Goal: Task Accomplishment & Management: Use online tool/utility

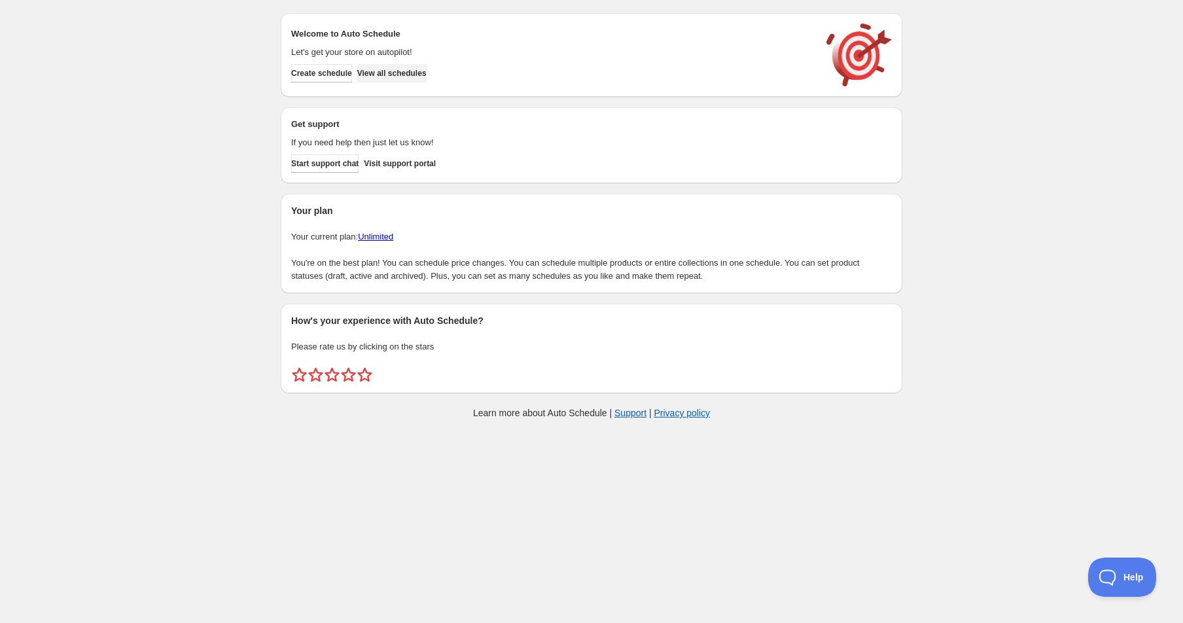
click at [404, 79] on button "View all schedules" at bounding box center [391, 73] width 69 height 18
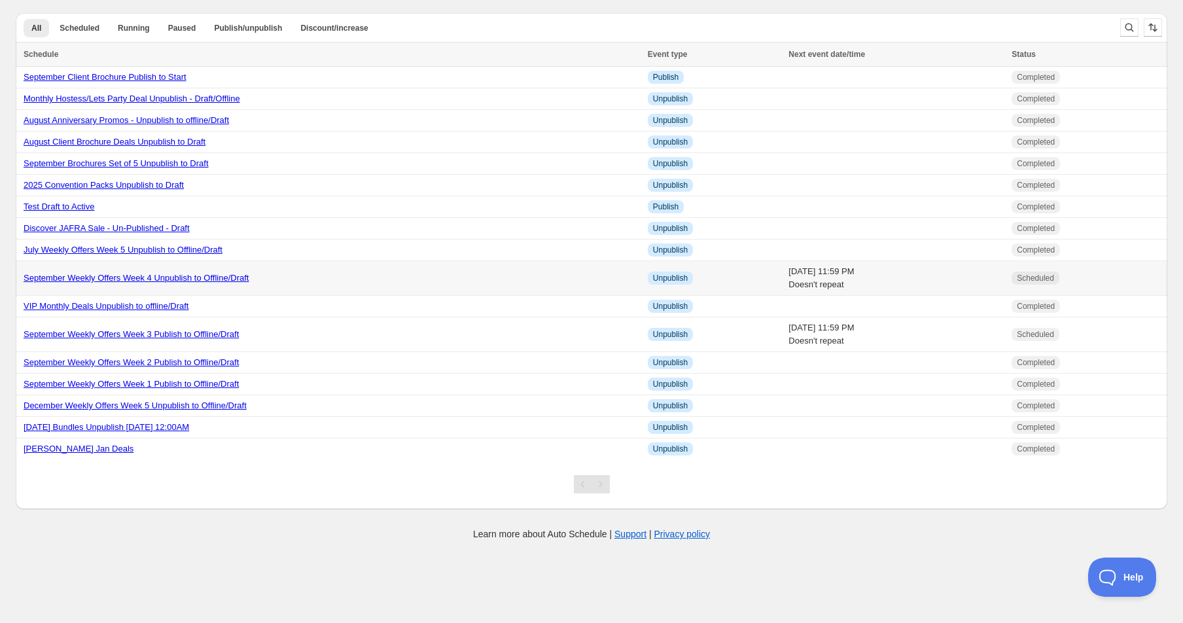
click at [206, 278] on link "September Weekly Offers Week 4 Unpublish to Offline/Draft" at bounding box center [136, 278] width 225 height 10
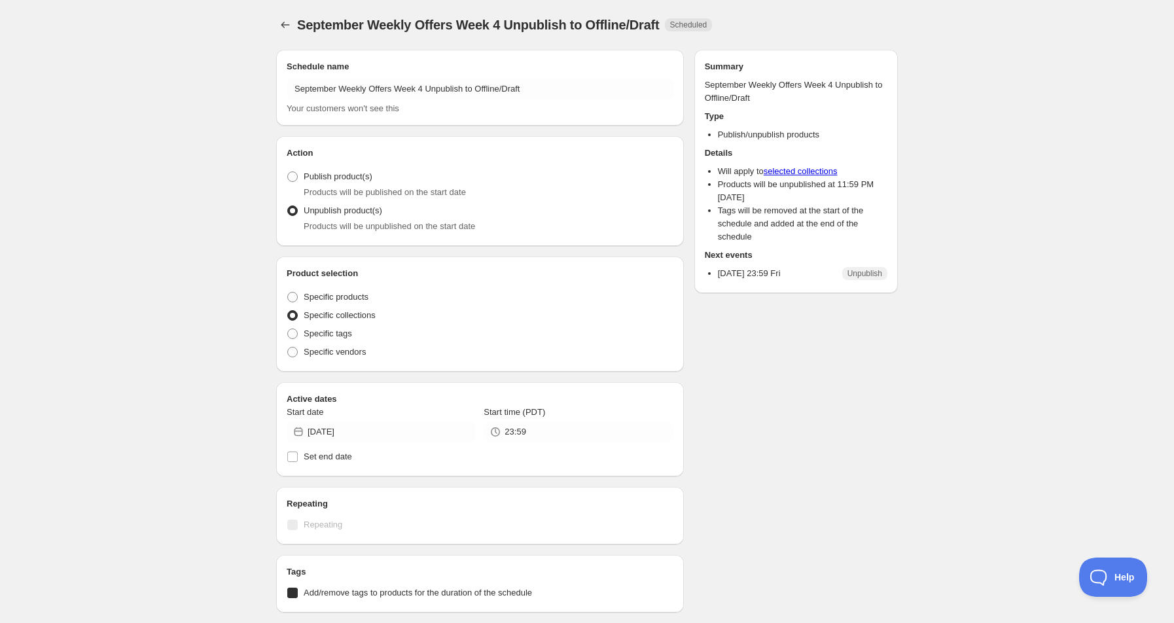
radio input "true"
checkbox input "true"
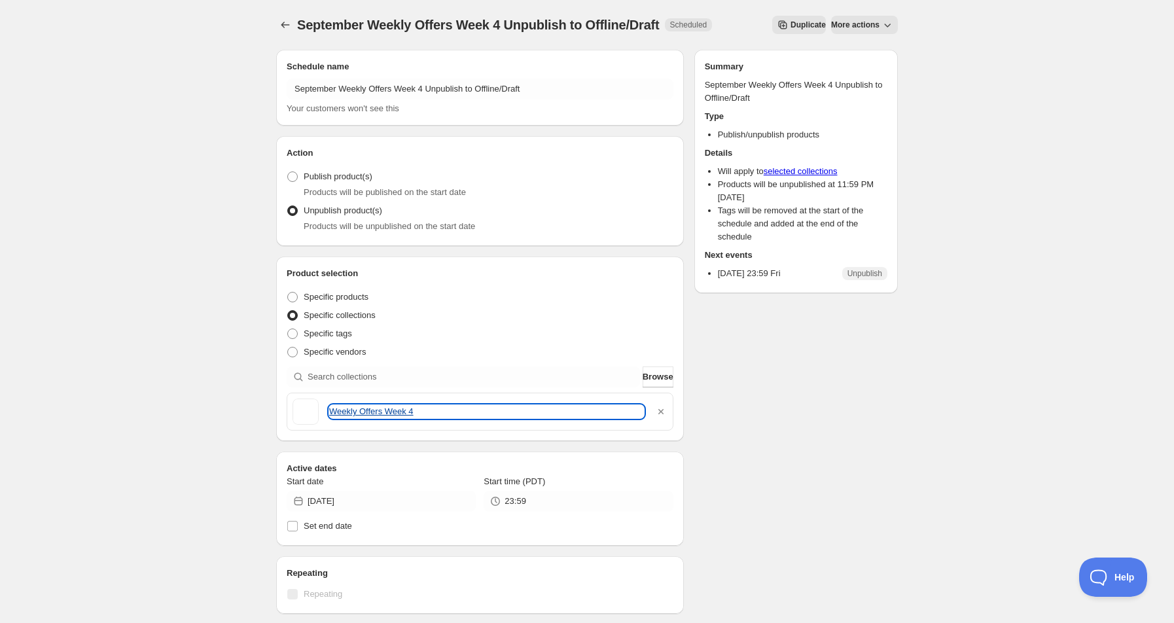
click at [383, 408] on link "Weekly Offers Week 4" at bounding box center [486, 411] width 315 height 13
